Goal: Task Accomplishment & Management: Manage account settings

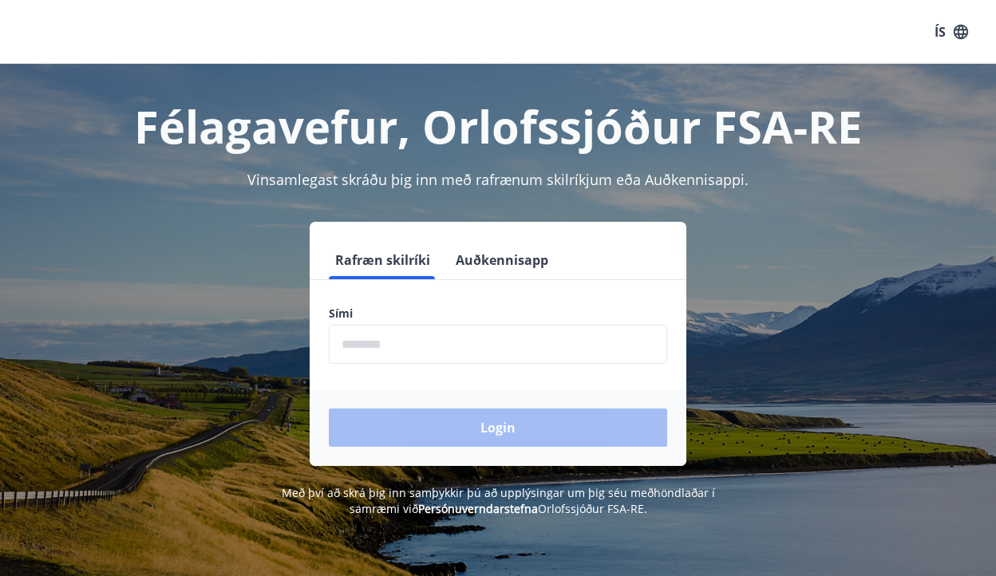
click at [421, 340] on input "phone" at bounding box center [498, 344] width 338 height 39
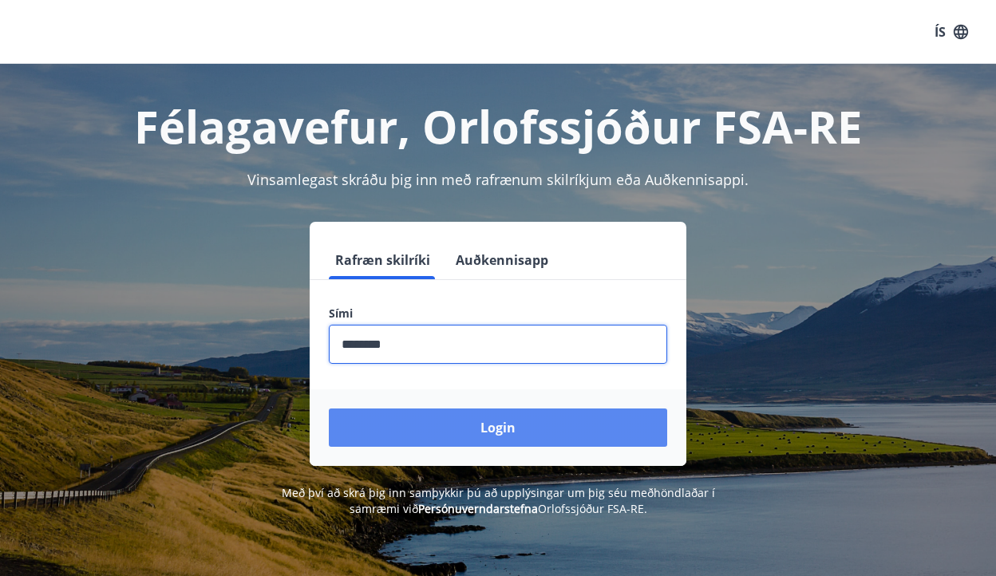
type input "********"
click at [513, 431] on button "Login" at bounding box center [498, 428] width 338 height 38
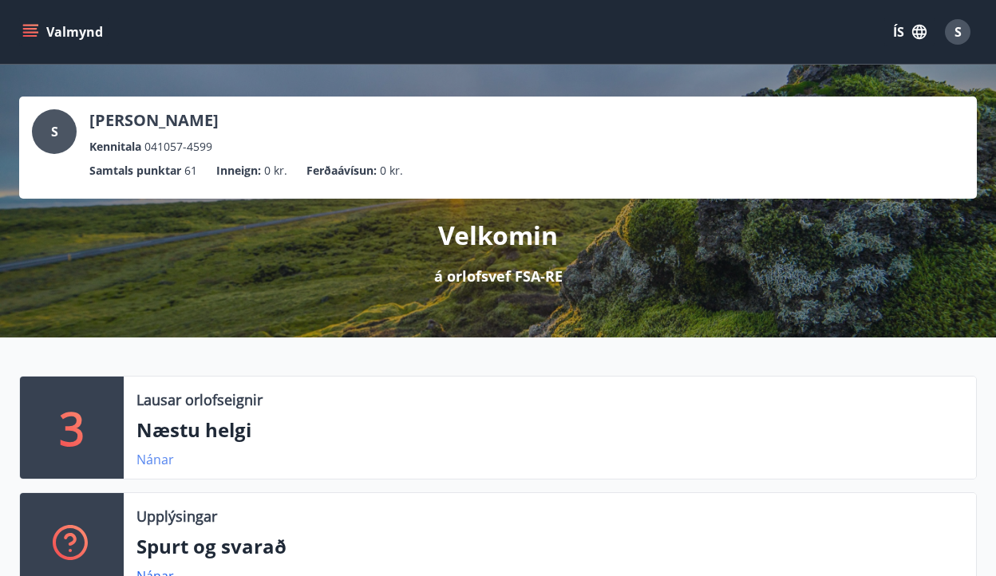
click at [152, 458] on link "Nánar" at bounding box center [156, 460] width 38 height 18
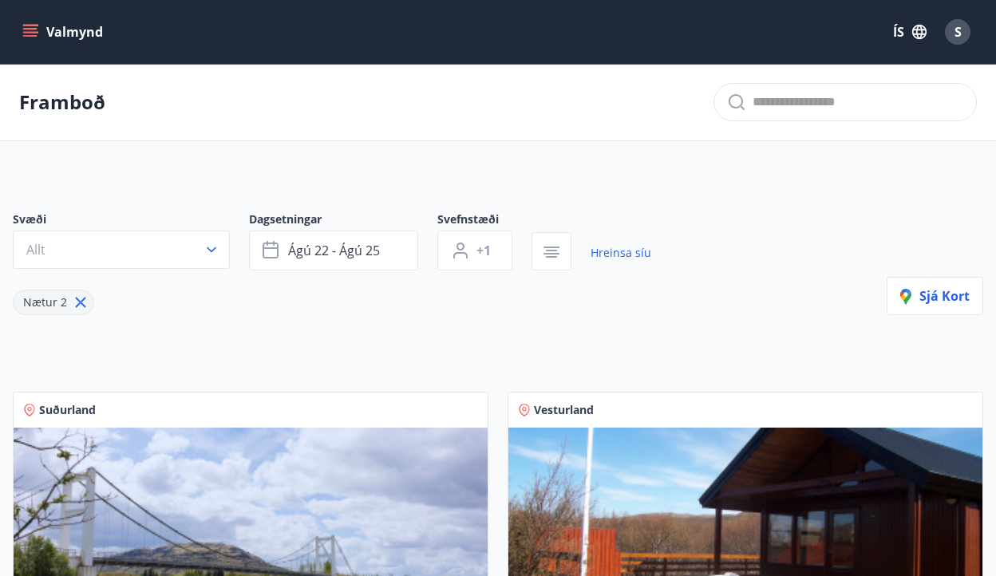
click at [28, 31] on icon "menu" at bounding box center [30, 32] width 16 height 16
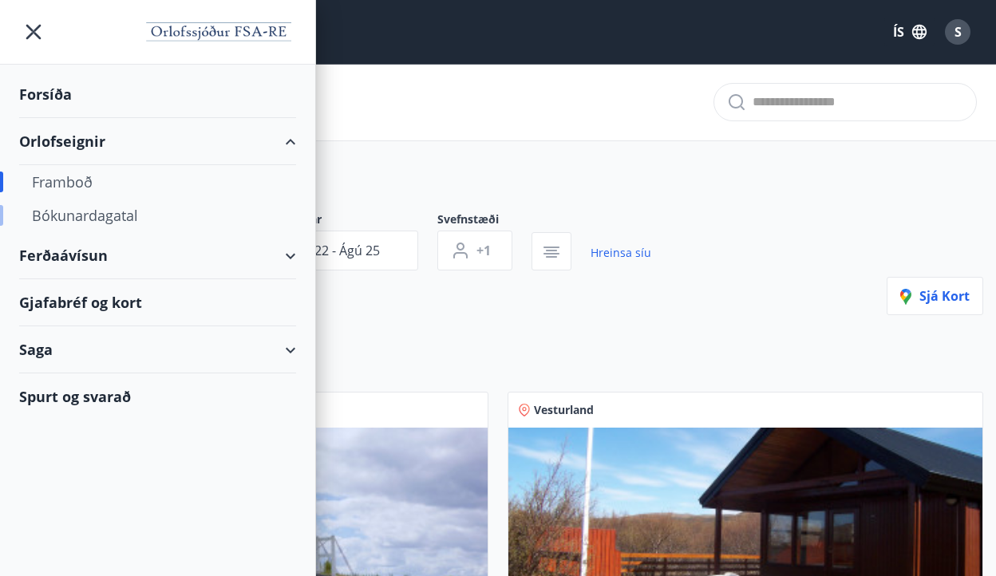
click at [113, 212] on div "Bókunardagatal" at bounding box center [157, 216] width 251 height 34
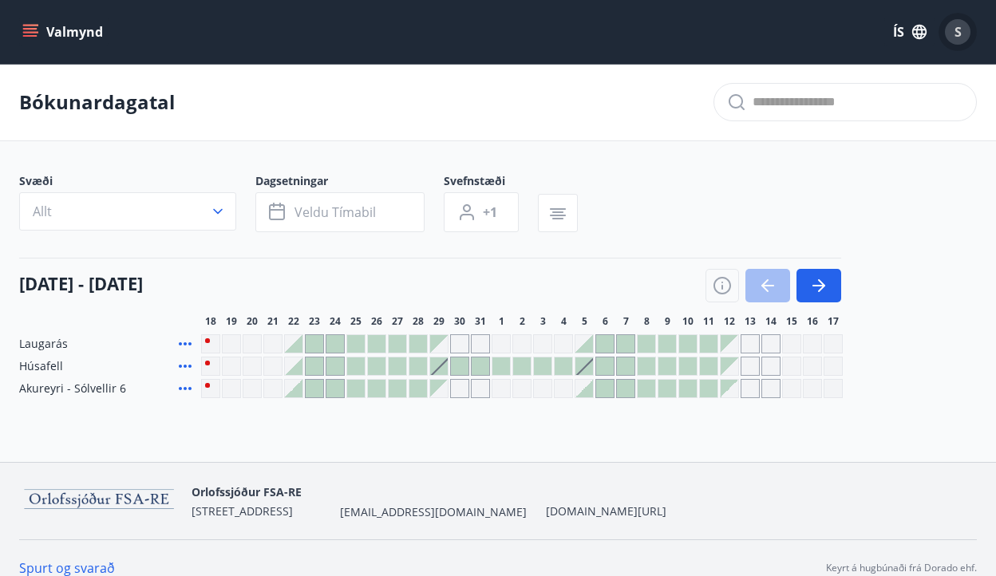
click at [960, 30] on span "S" at bounding box center [958, 32] width 7 height 18
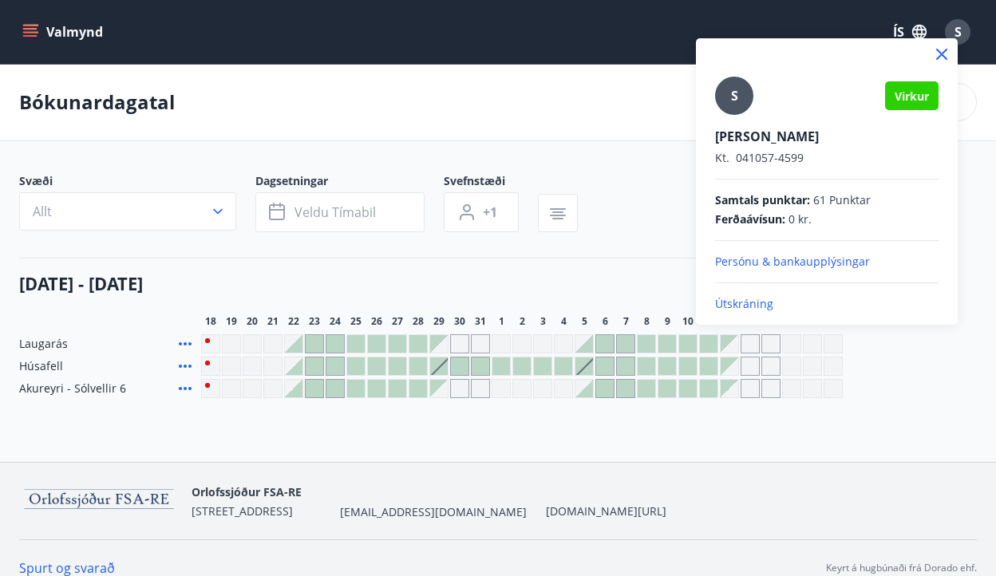
click at [745, 295] on div "S Virkur Solveig K. Jónsdóttir Kt. 041057-4599 Samtals punktar : 61 Punktar Fer…" at bounding box center [827, 195] width 224 height 236
click at [745, 304] on p "Útskráning" at bounding box center [827, 304] width 224 height 16
